Goal: Information Seeking & Learning: Check status

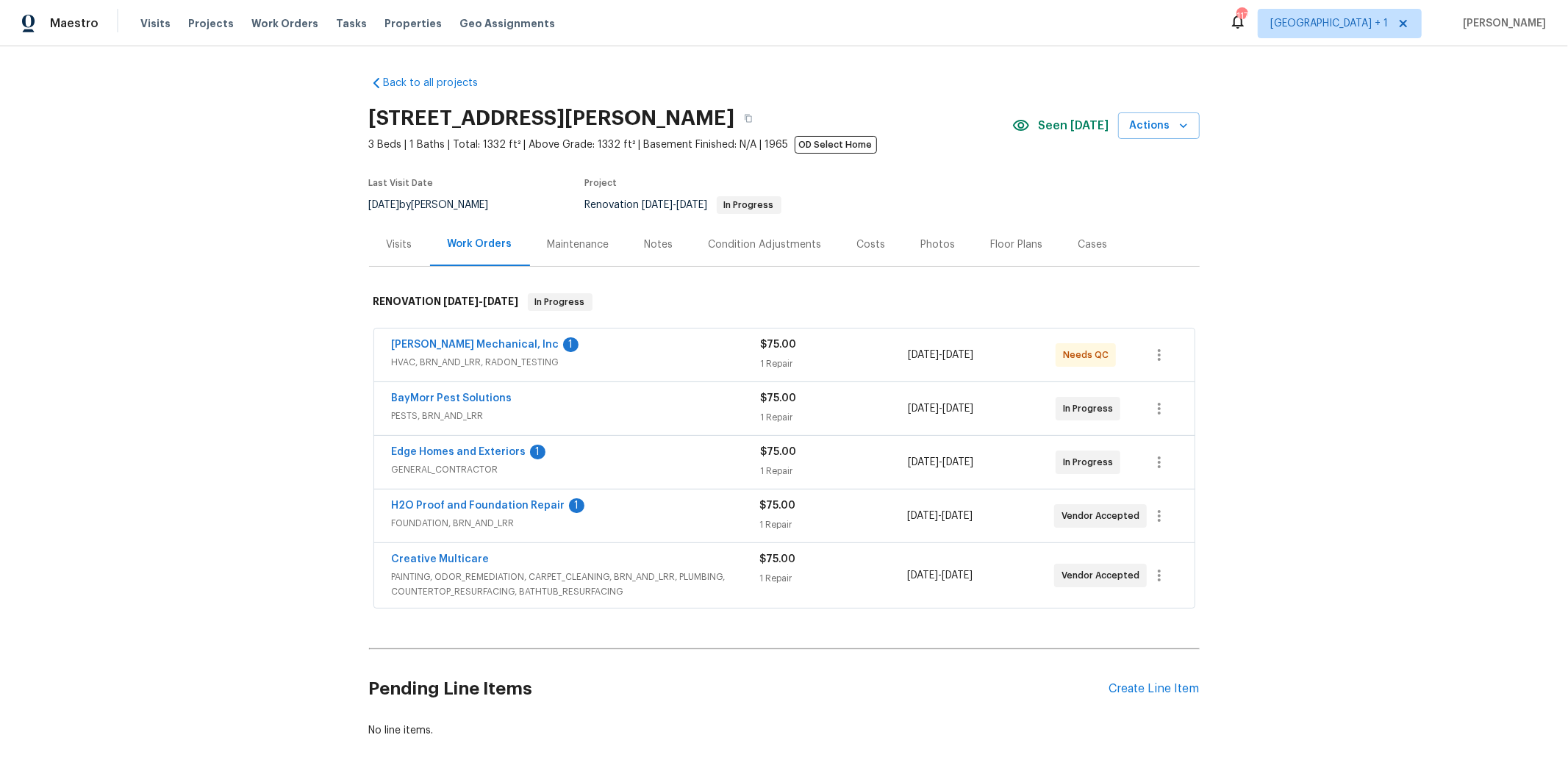
click at [523, 417] on span "PESTS, BRN_AND_LRR" at bounding box center [576, 416] width 369 height 15
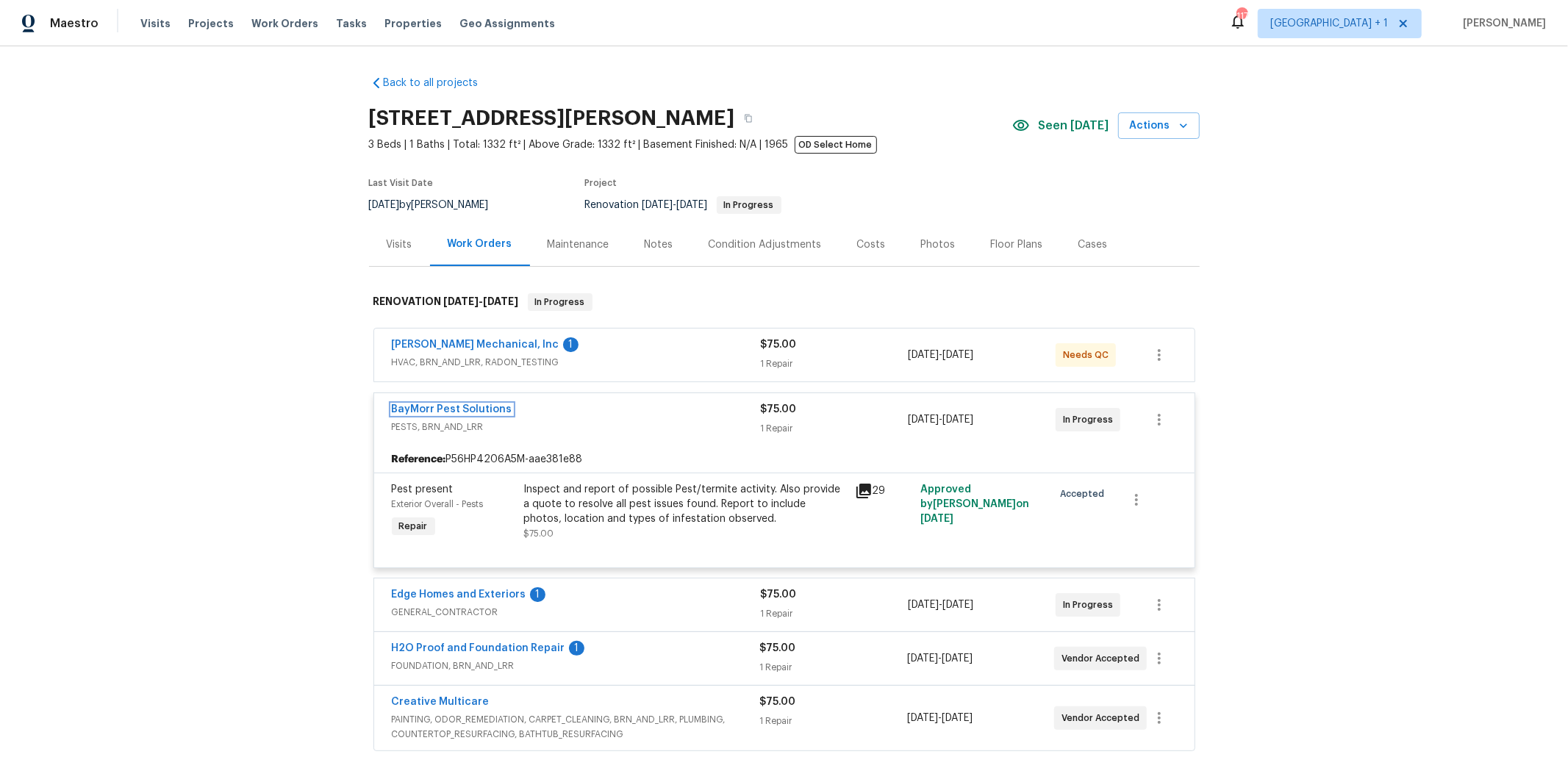
drag, startPoint x: 477, startPoint y: 409, endPoint x: 609, endPoint y: 427, distance: 133.2
click at [477, 409] on link "BayMorr Pest Solutions" at bounding box center [452, 409] width 120 height 10
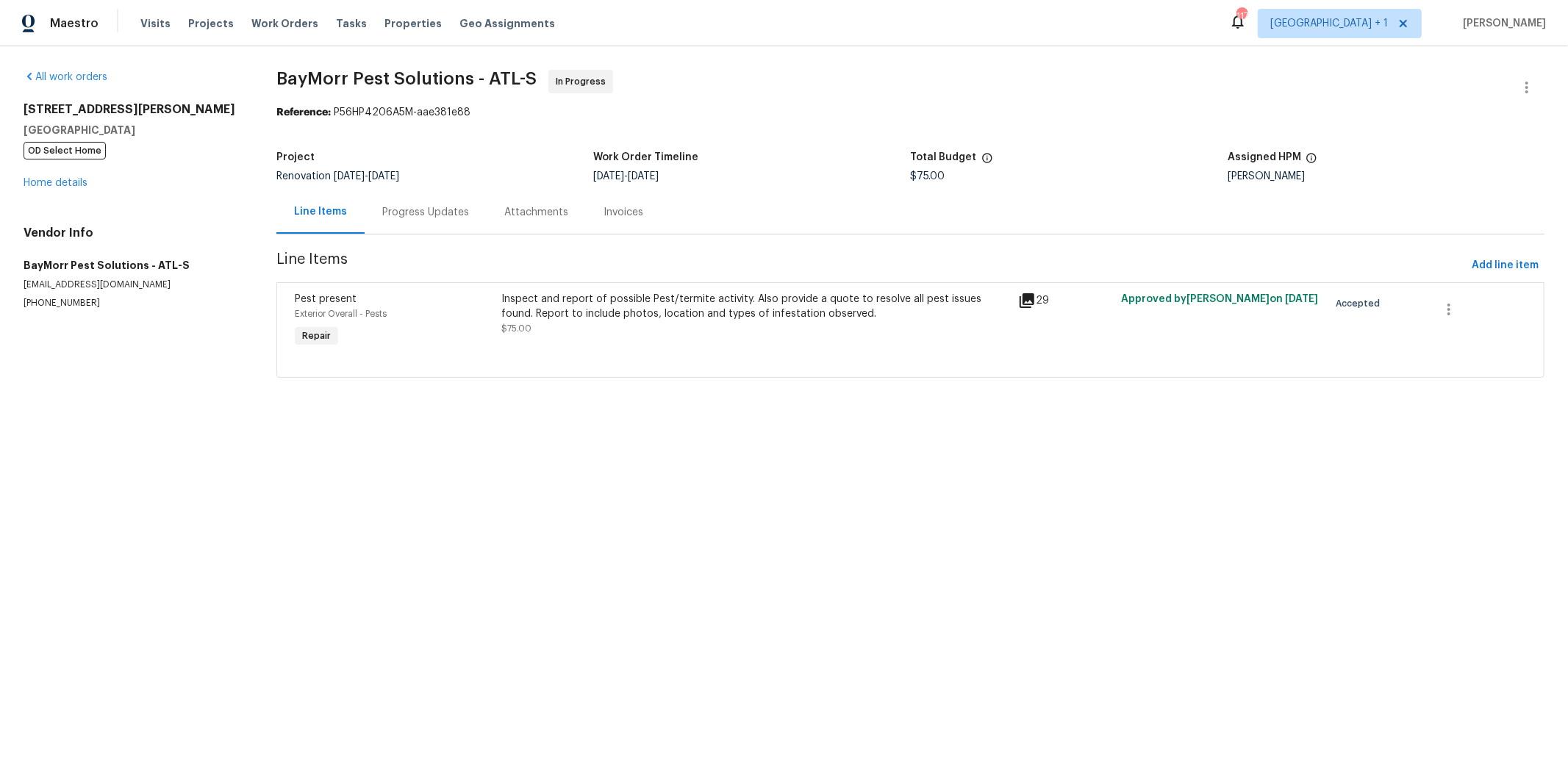
click at [420, 217] on div "Progress Updates" at bounding box center [426, 212] width 87 height 15
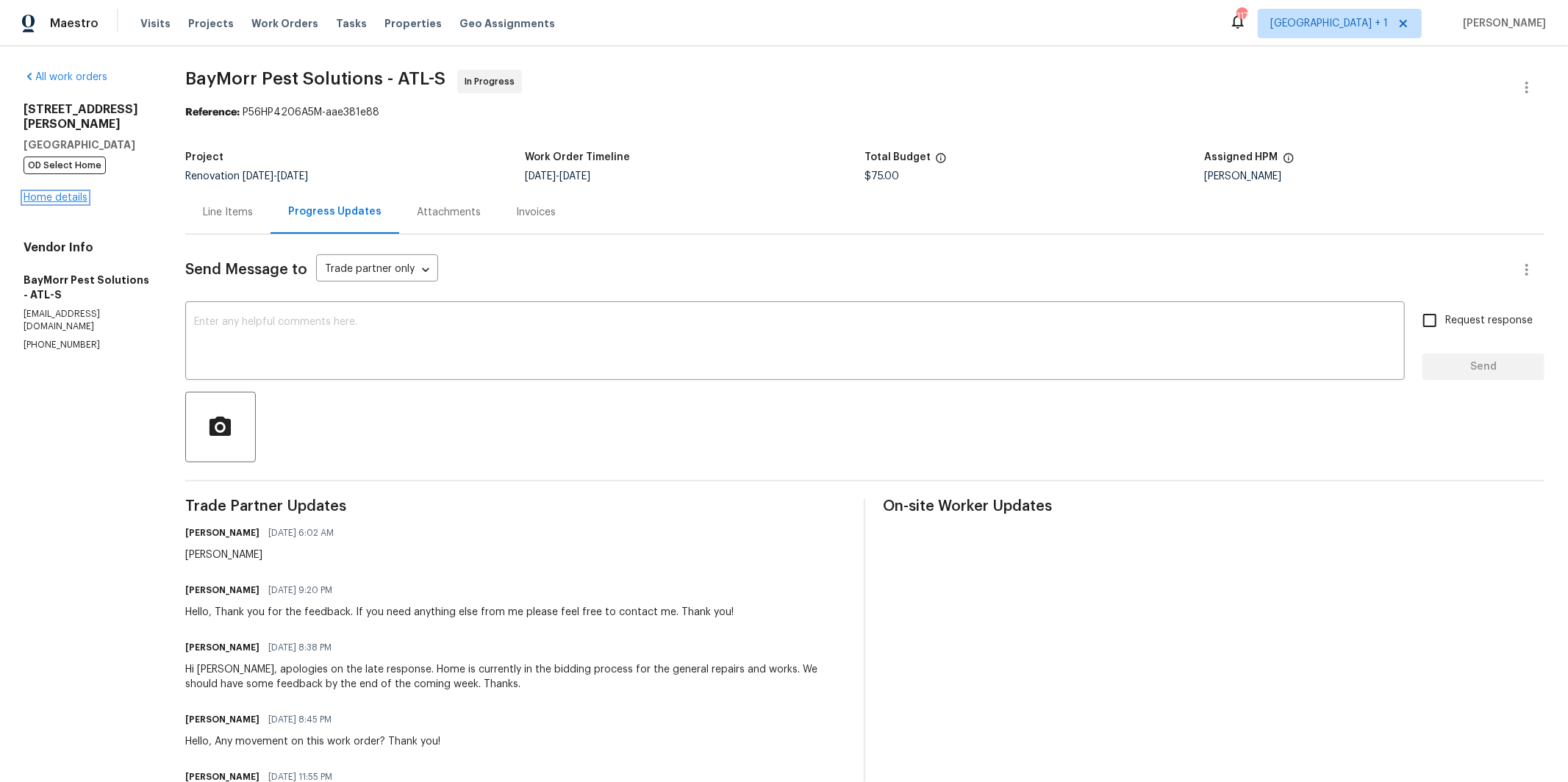
click at [77, 192] on link "Home details" at bounding box center [56, 197] width 64 height 10
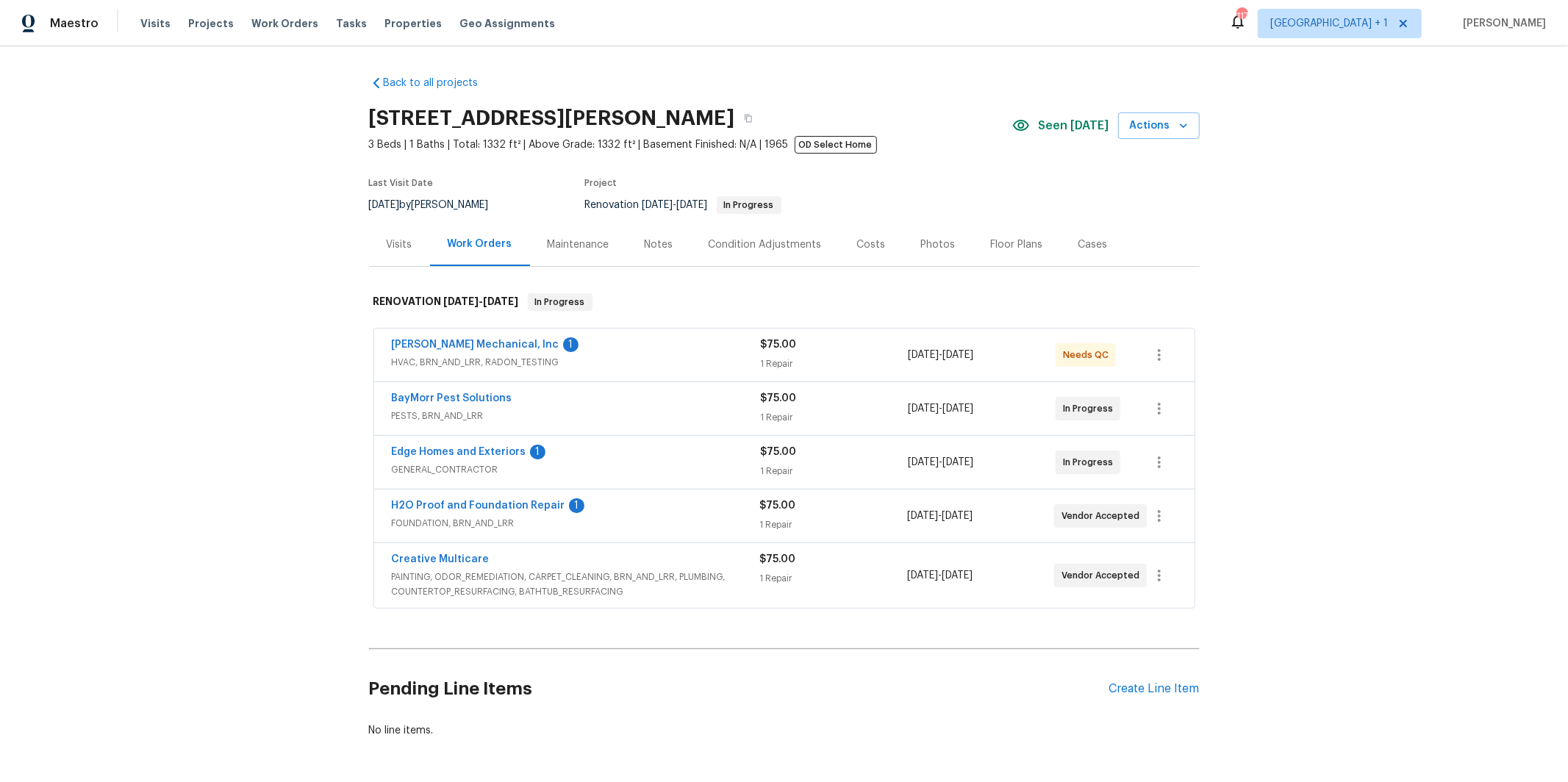
click at [499, 592] on span "PAINTING, ODOR_REMEDIATION, CARPET_CLEANING, BRN_AND_LRR, PLUMBING, COUNTERTOP_…" at bounding box center [576, 584] width 368 height 29
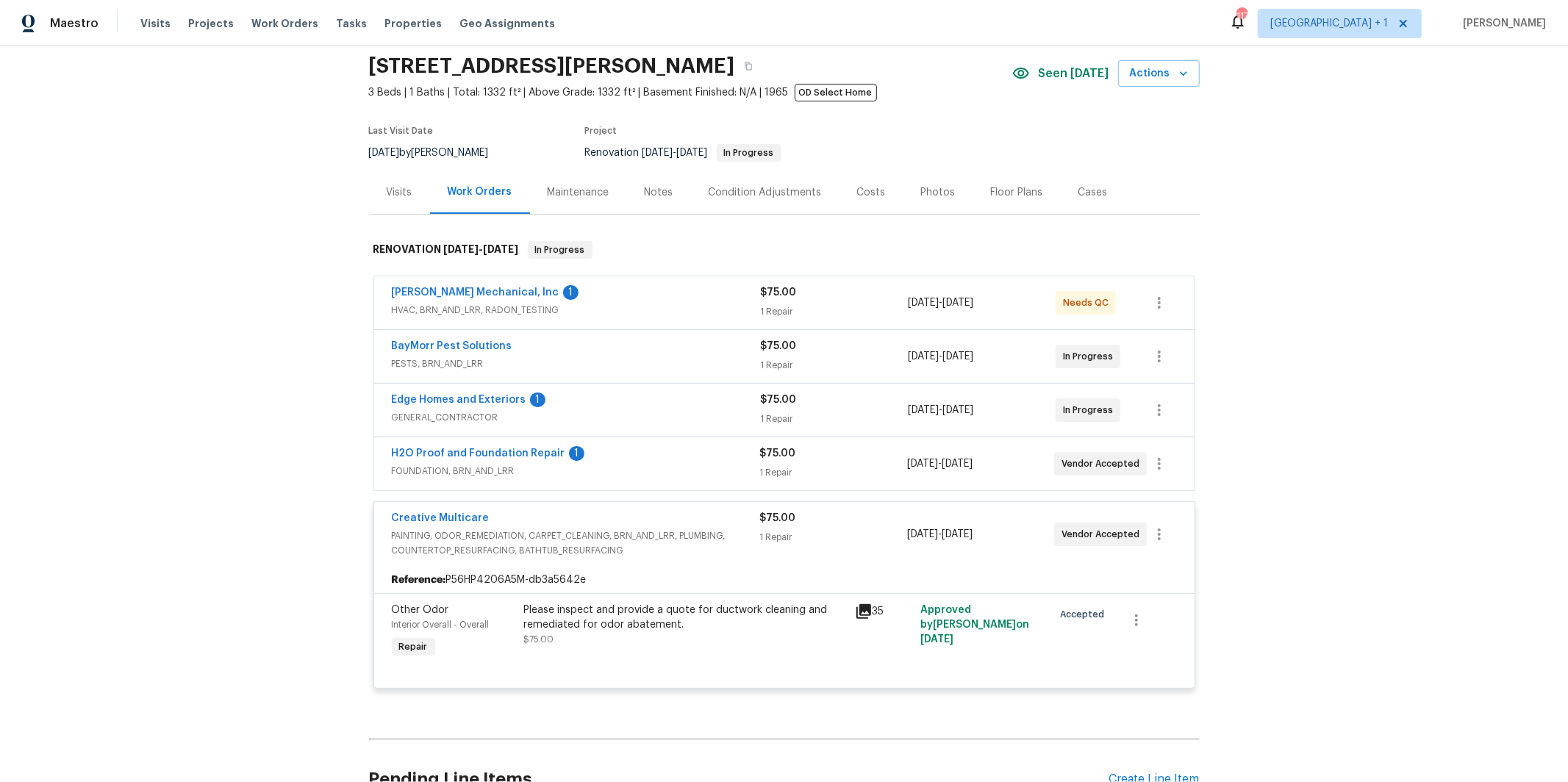
scroll to position [61, 0]
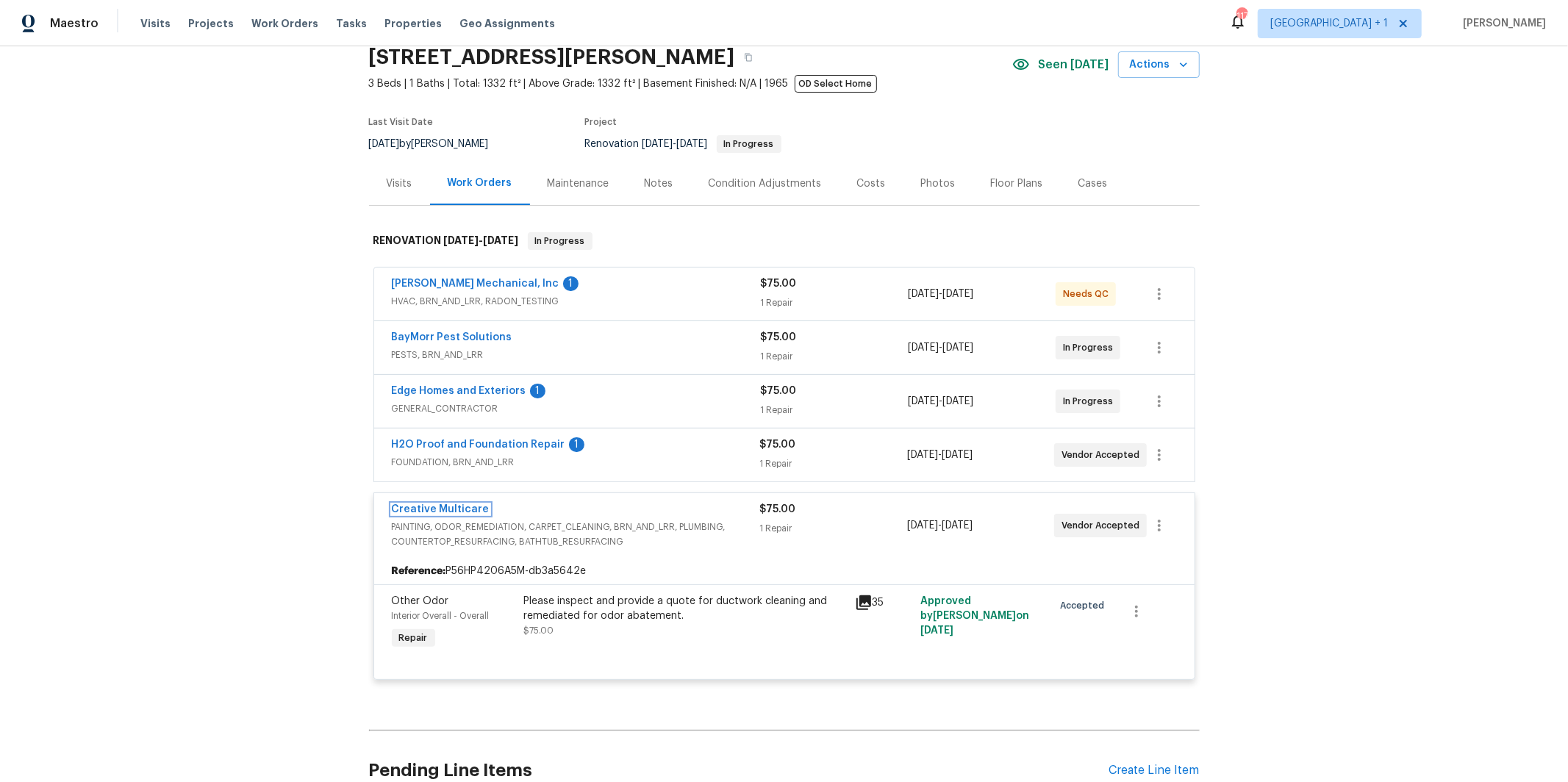
click at [419, 507] on link "Creative Multicare" at bounding box center [441, 509] width 97 height 10
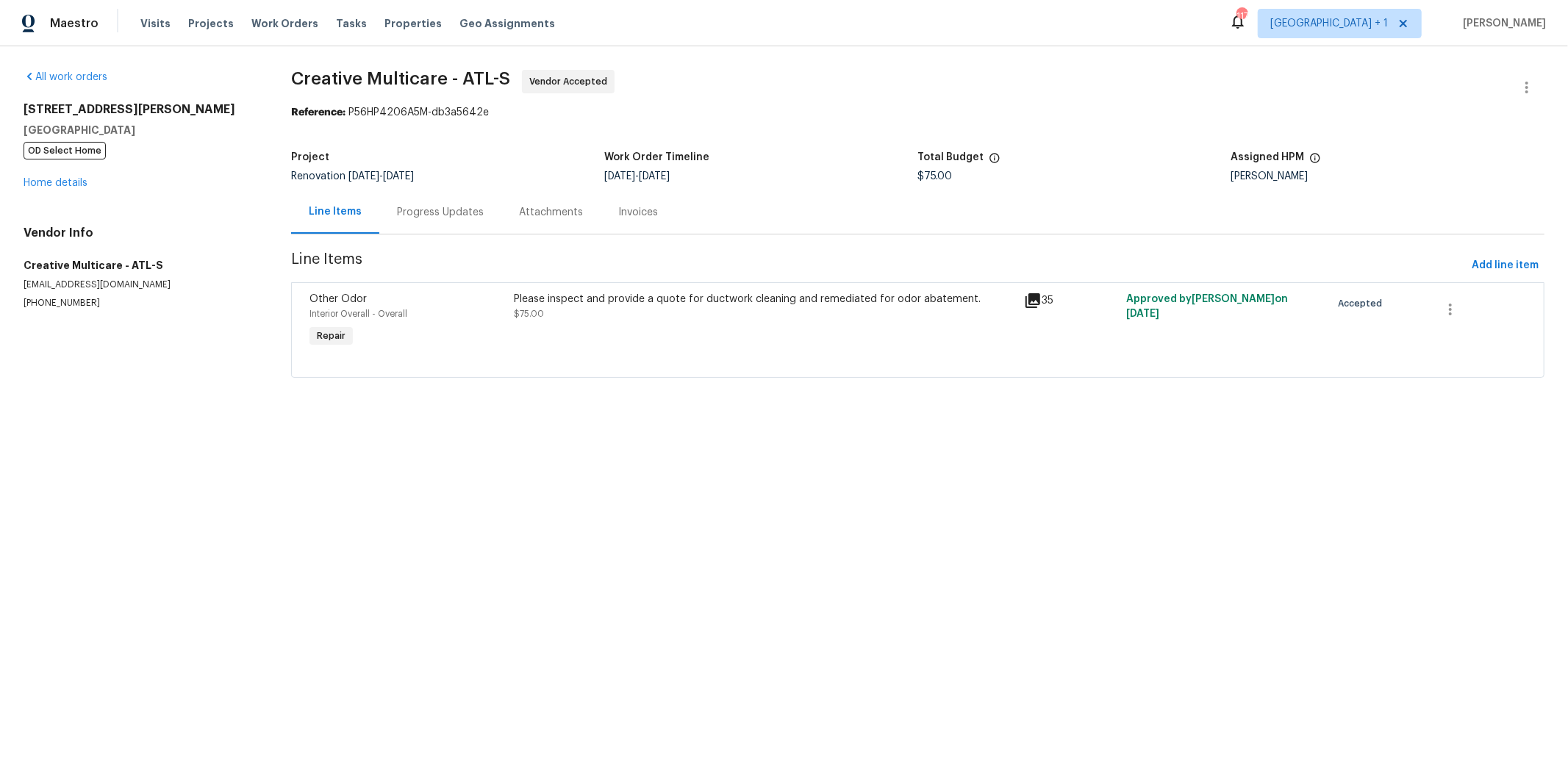
click at [424, 220] on div "Progress Updates" at bounding box center [440, 212] width 122 height 44
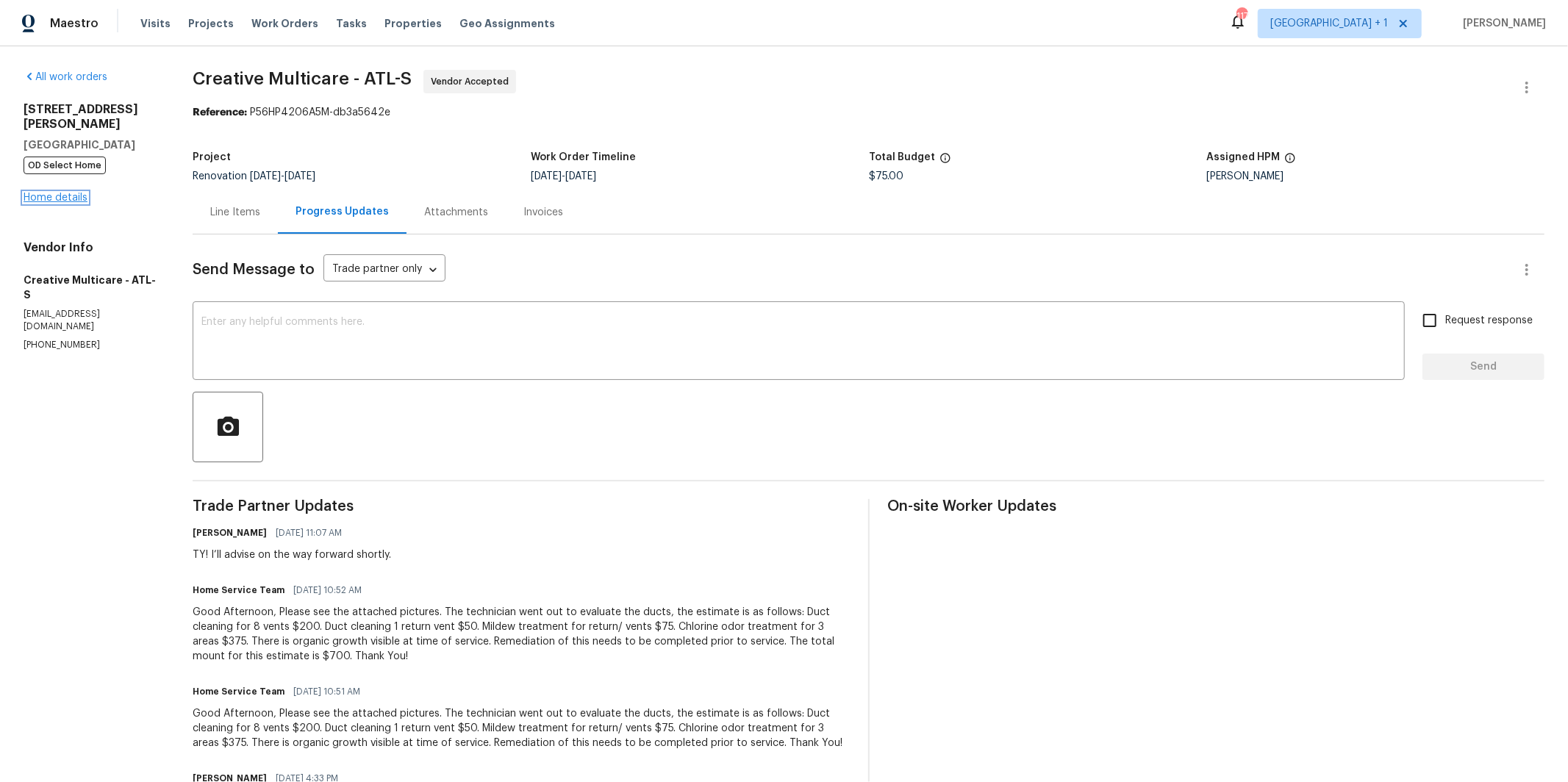
click at [46, 192] on link "Home details" at bounding box center [56, 197] width 64 height 10
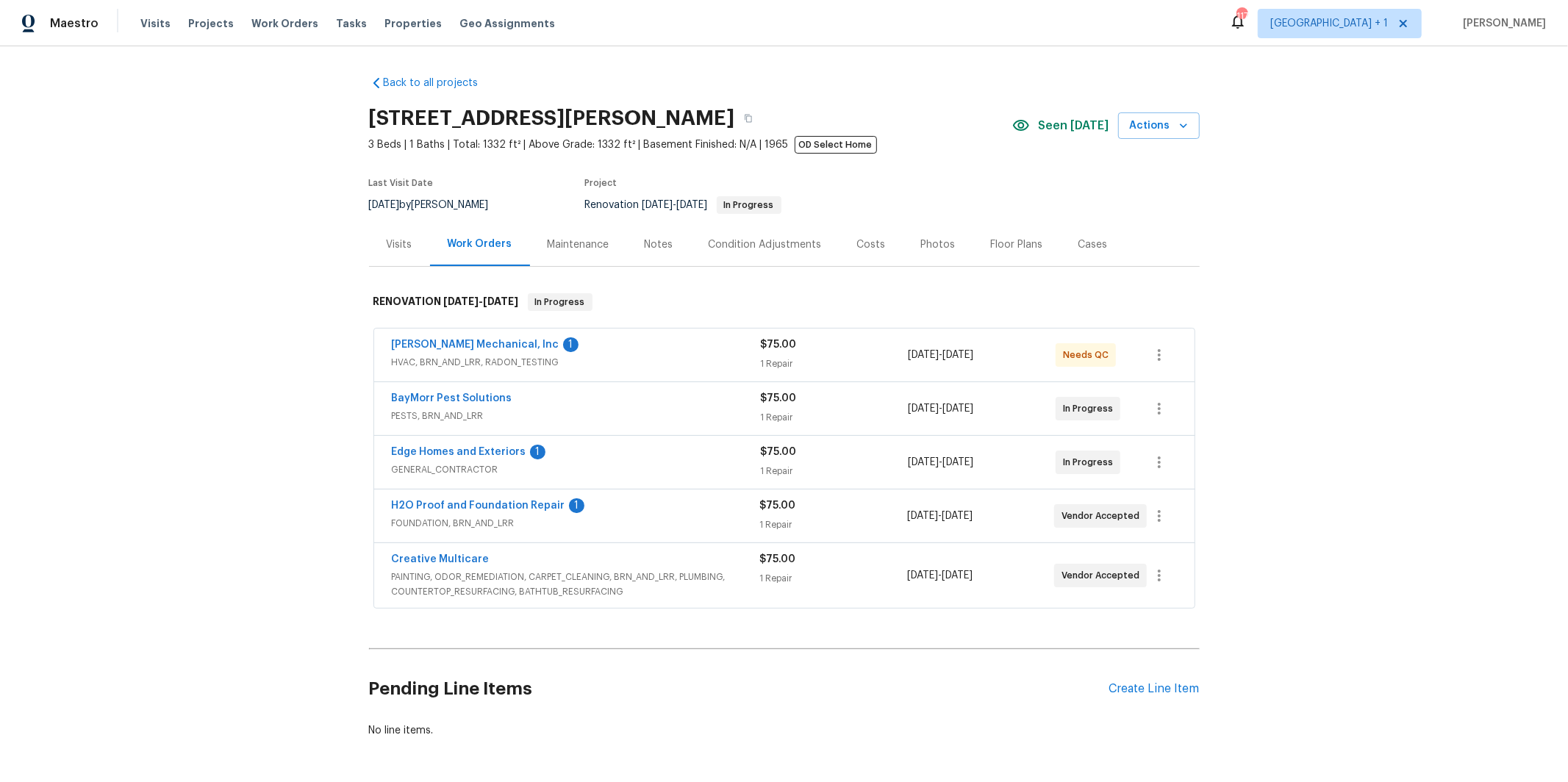
click at [519, 477] on span "GENERAL_CONTRACTOR" at bounding box center [576, 469] width 369 height 15
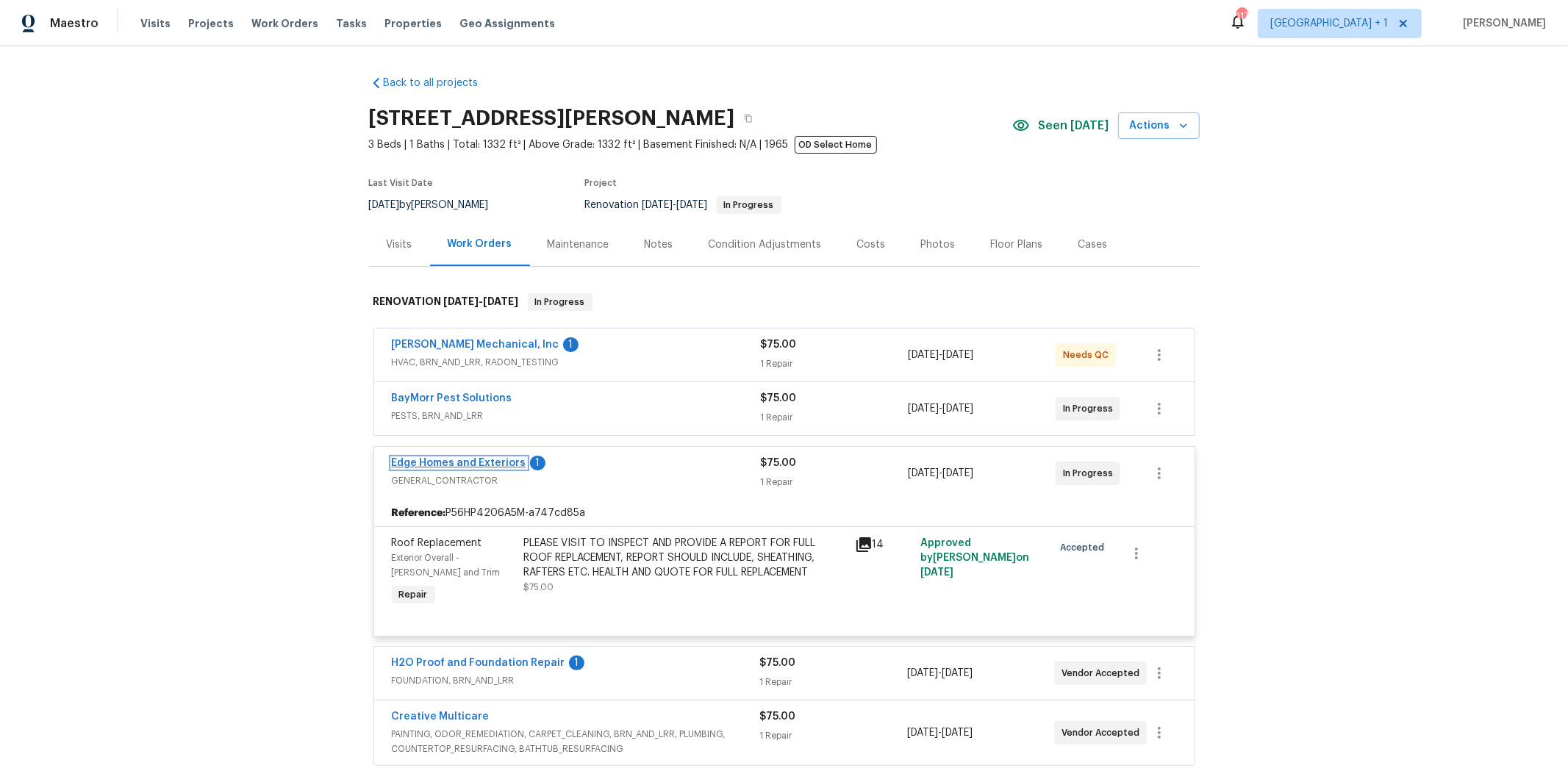
click at [461, 467] on link "Edge Homes and Exteriors" at bounding box center [459, 463] width 134 height 10
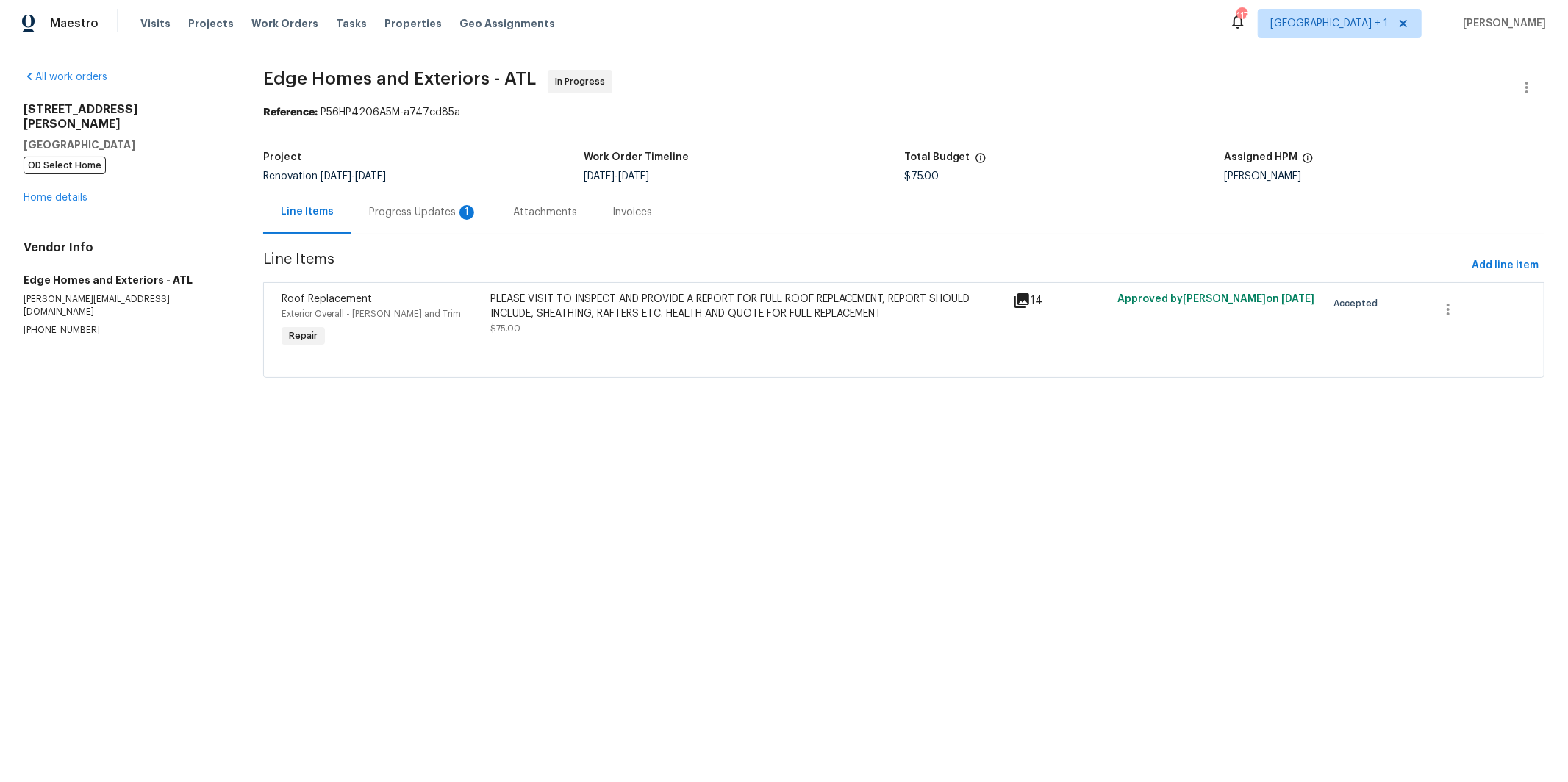
click at [403, 206] on div "Progress Updates 1" at bounding box center [423, 212] width 108 height 15
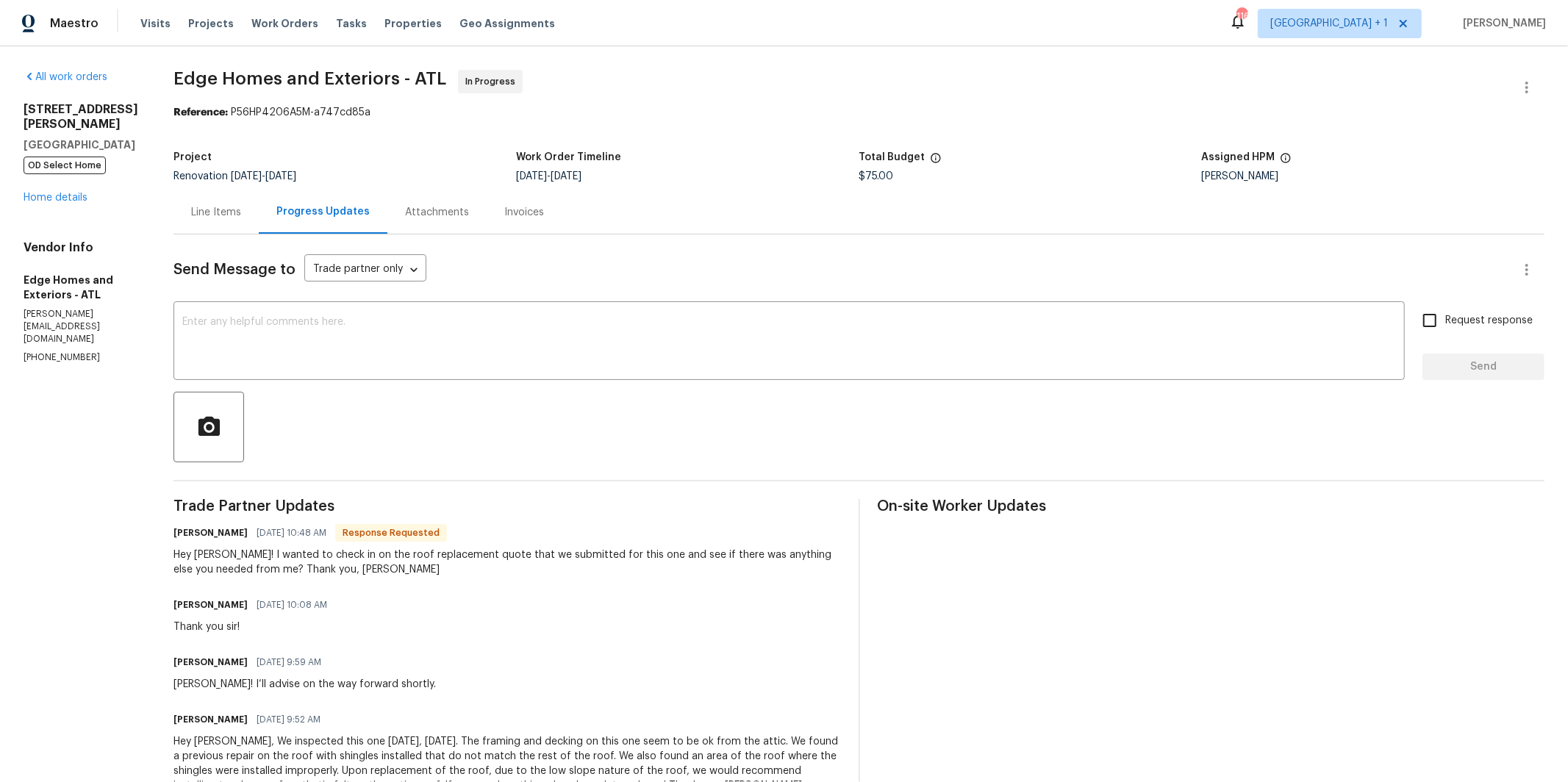
drag, startPoint x: 180, startPoint y: 163, endPoint x: 101, endPoint y: 195, distance: 85.2
click at [173, 169] on div "Project" at bounding box center [344, 161] width 342 height 19
click at [73, 197] on link "Home details" at bounding box center [56, 197] width 64 height 10
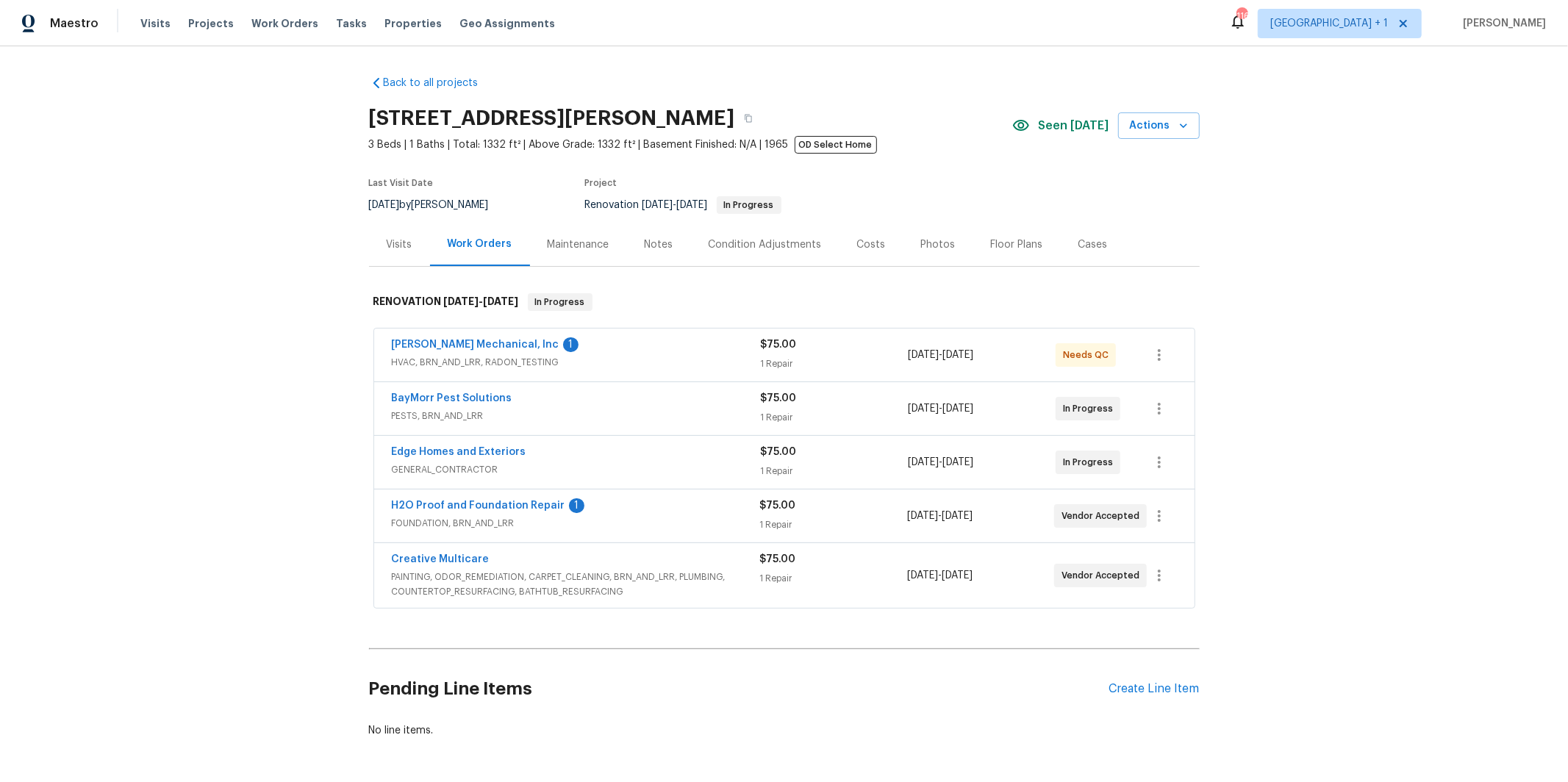
click at [535, 353] on div "[PERSON_NAME] Mechanical, Inc 1" at bounding box center [576, 346] width 369 height 18
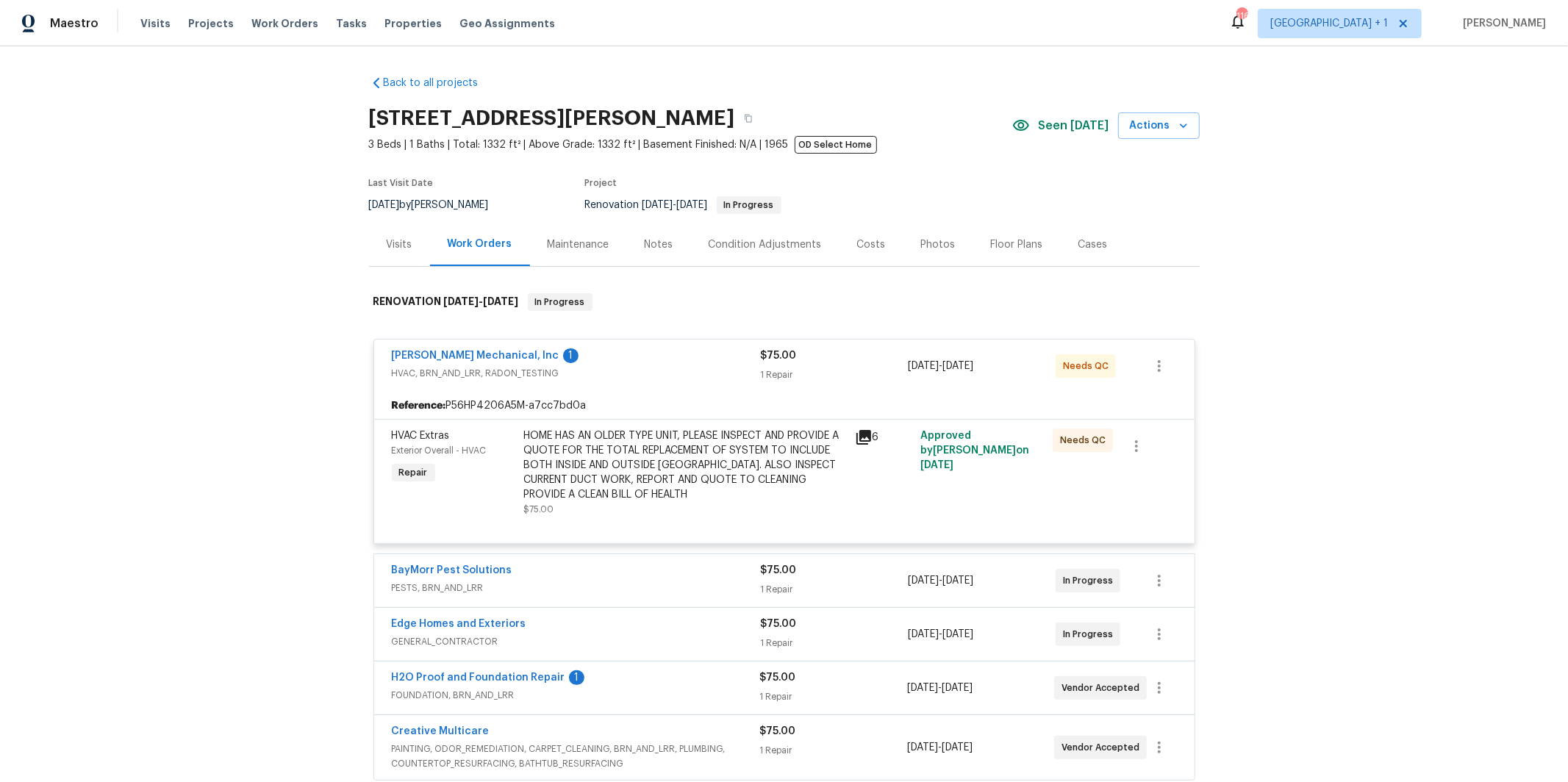
click at [437, 345] on div "[PERSON_NAME] Mechanical, Inc 1 HVAC, BRN_AND_LRR, RADON_TESTING $75.00 1 Repai…" at bounding box center [784, 366] width 820 height 53
click at [441, 353] on link "[PERSON_NAME] Mechanical, Inc" at bounding box center [476, 356] width 167 height 10
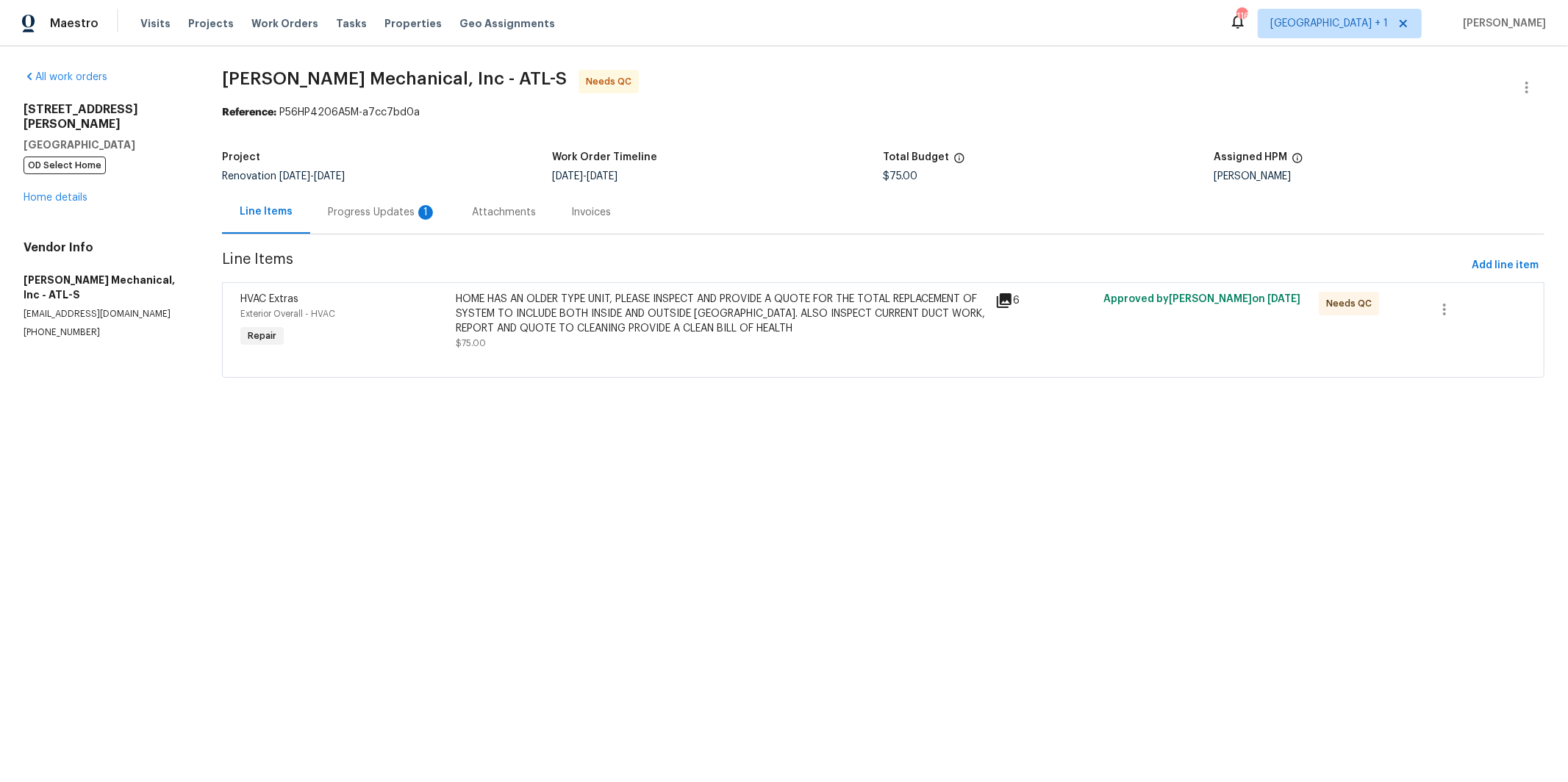
click at [356, 218] on div "Progress Updates 1" at bounding box center [382, 212] width 108 height 15
